Goal: Use online tool/utility: Utilize a website feature to perform a specific function

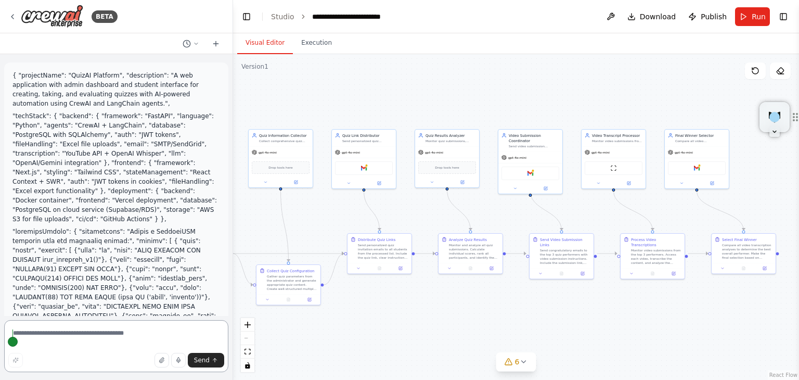
scroll to position [6163, 0]
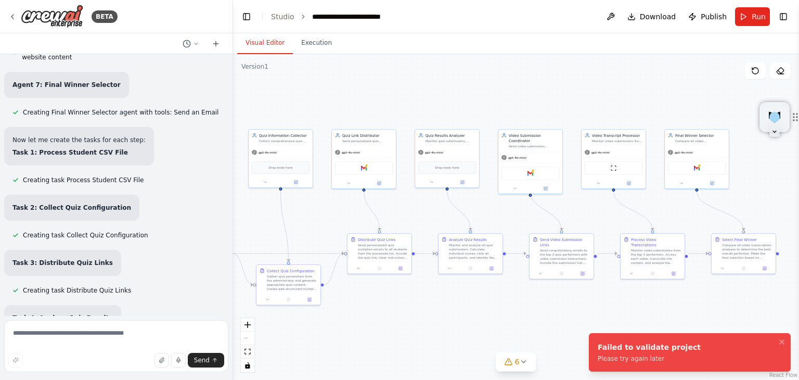
scroll to position [6079, 0]
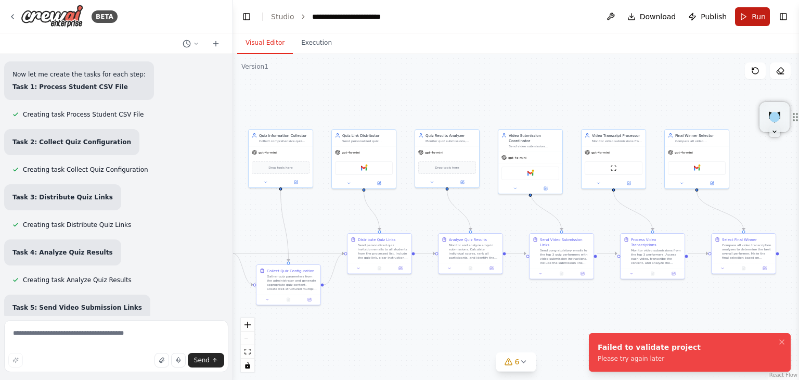
click at [757, 15] on span "Run" at bounding box center [759, 16] width 14 height 10
click at [636, 351] on div "Failed to validate project" at bounding box center [649, 347] width 103 height 10
click at [360, 173] on div "Gmail" at bounding box center [364, 167] width 64 height 20
click at [376, 164] on div "Gmail" at bounding box center [364, 167] width 58 height 14
click at [349, 180] on icon at bounding box center [349, 182] width 4 height 4
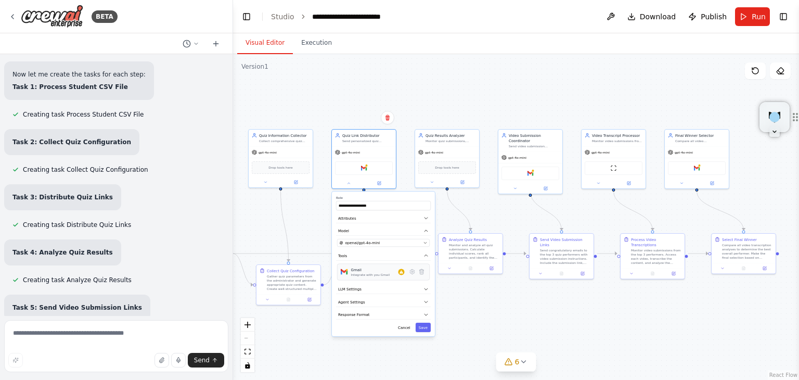
click at [391, 274] on div "Gmail Integrate with you Gmail" at bounding box center [378, 272] width 54 height 10
click at [395, 273] on div "Gmail Integrate with you Gmail" at bounding box center [378, 272] width 54 height 10
click at [410, 271] on icon at bounding box center [413, 272] width 6 height 6
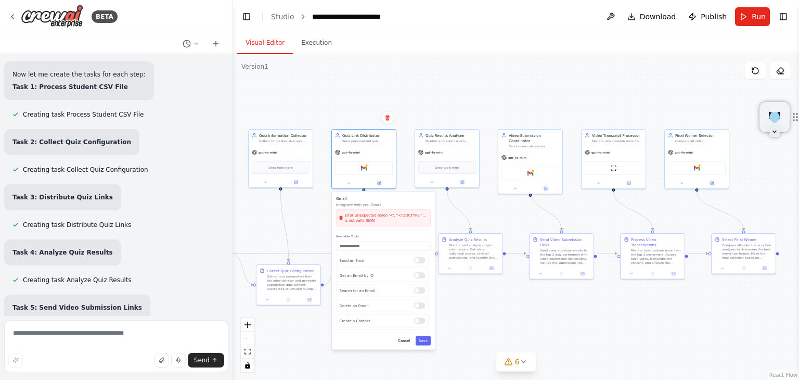
click at [465, 296] on div ".deletable-edge-delete-btn { width: 20px; height: 20px; border: 0px solid #ffff…" at bounding box center [516, 217] width 566 height 326
click at [426, 342] on button "Save" at bounding box center [423, 340] width 15 height 9
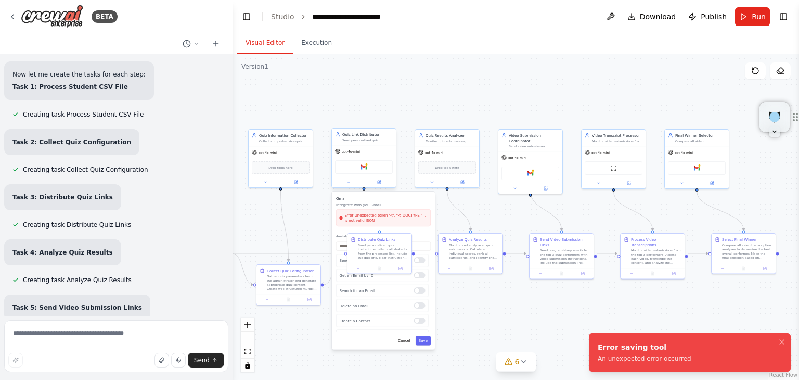
click at [371, 171] on div "Gmail" at bounding box center [364, 167] width 58 height 14
click at [404, 337] on button "Cancel" at bounding box center [404, 340] width 19 height 9
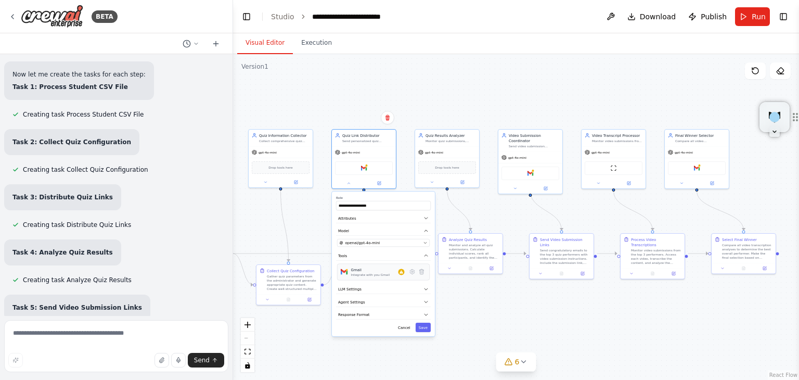
click at [369, 275] on div "Integrate with you Gmail" at bounding box center [370, 275] width 39 height 4
click at [403, 272] on icon at bounding box center [402, 271] width 4 height 3
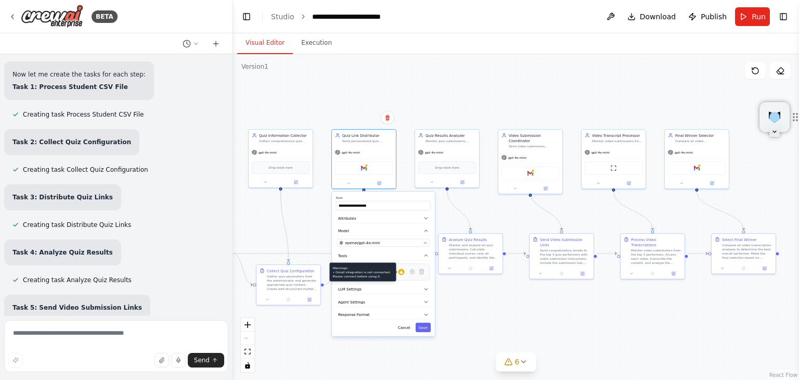
click at [403, 272] on icon at bounding box center [402, 271] width 4 height 3
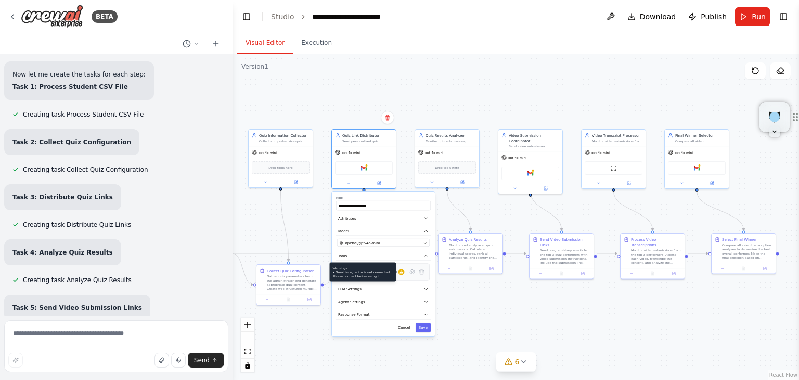
click at [403, 272] on icon at bounding box center [402, 271] width 4 height 3
click at [423, 312] on button "Response Format" at bounding box center [383, 315] width 95 height 10
click at [424, 300] on icon "button" at bounding box center [426, 301] width 5 height 5
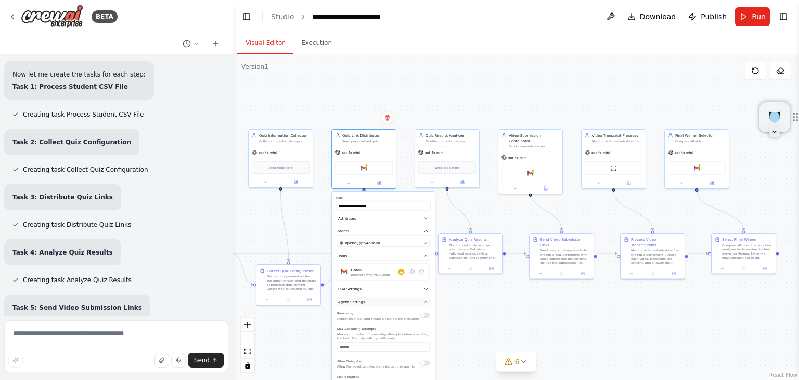
click at [424, 300] on icon "button" at bounding box center [426, 301] width 5 height 5
click at [424, 292] on button "LLM Settings" at bounding box center [383, 290] width 95 height 10
click at [424, 291] on button "LLM Settings" at bounding box center [383, 290] width 95 height 10
click at [454, 308] on div ".deletable-edge-delete-btn { width: 20px; height: 20px; border: 0px solid #ffff…" at bounding box center [516, 217] width 566 height 326
click at [717, 171] on div "Gmail" at bounding box center [697, 167] width 58 height 14
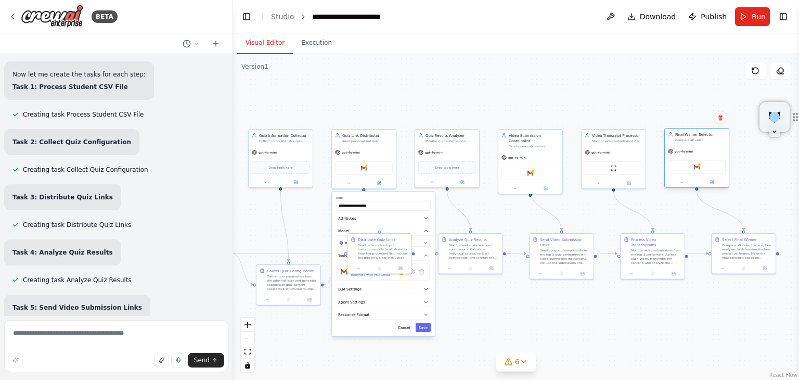
click at [706, 171] on div "Gmail" at bounding box center [697, 167] width 58 height 14
